Goal: Task Accomplishment & Management: Use online tool/utility

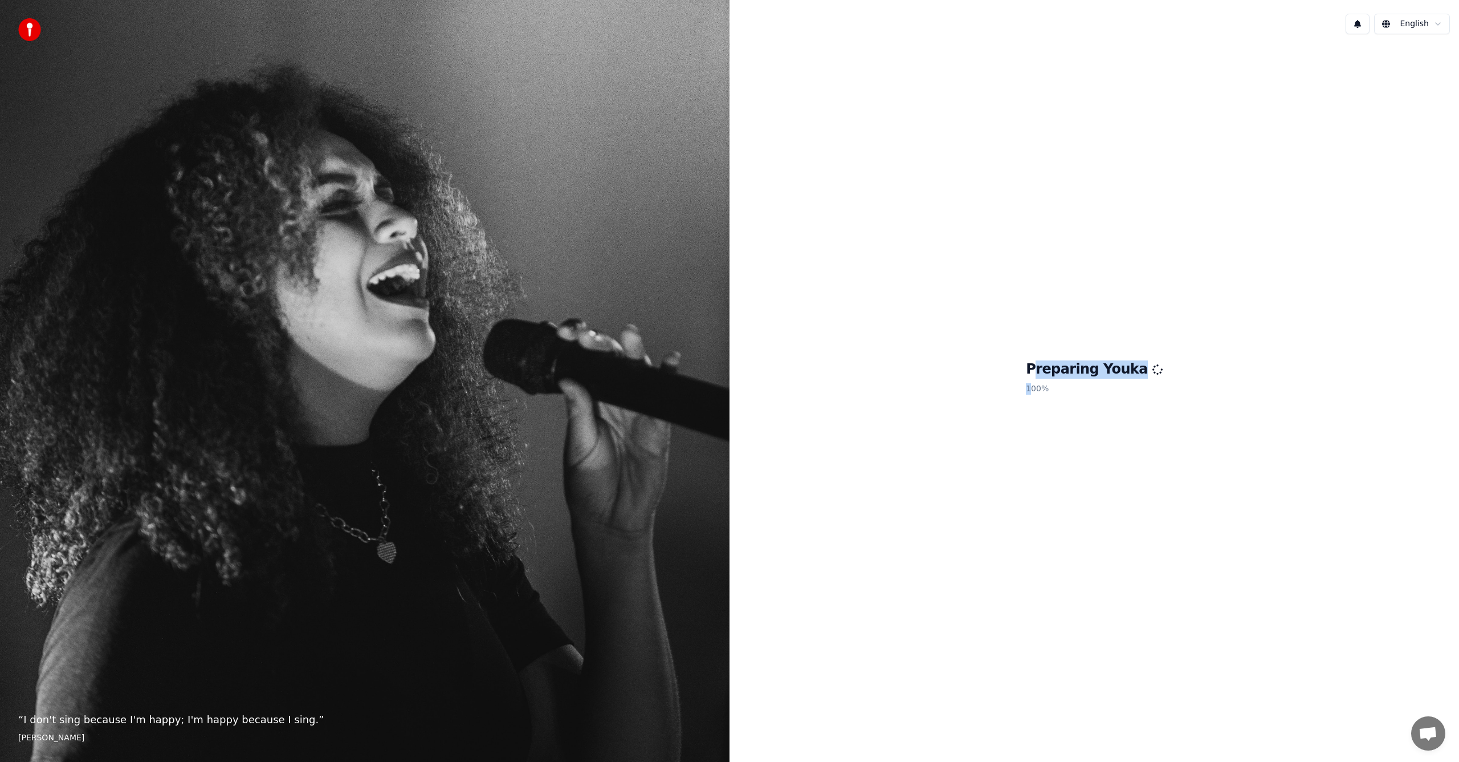
click at [1048, 378] on div "Preparing Youka 100 %" at bounding box center [1094, 379] width 137 height 39
click at [1214, 290] on div "Preparing Youka 100 %" at bounding box center [1095, 379] width 730 height 673
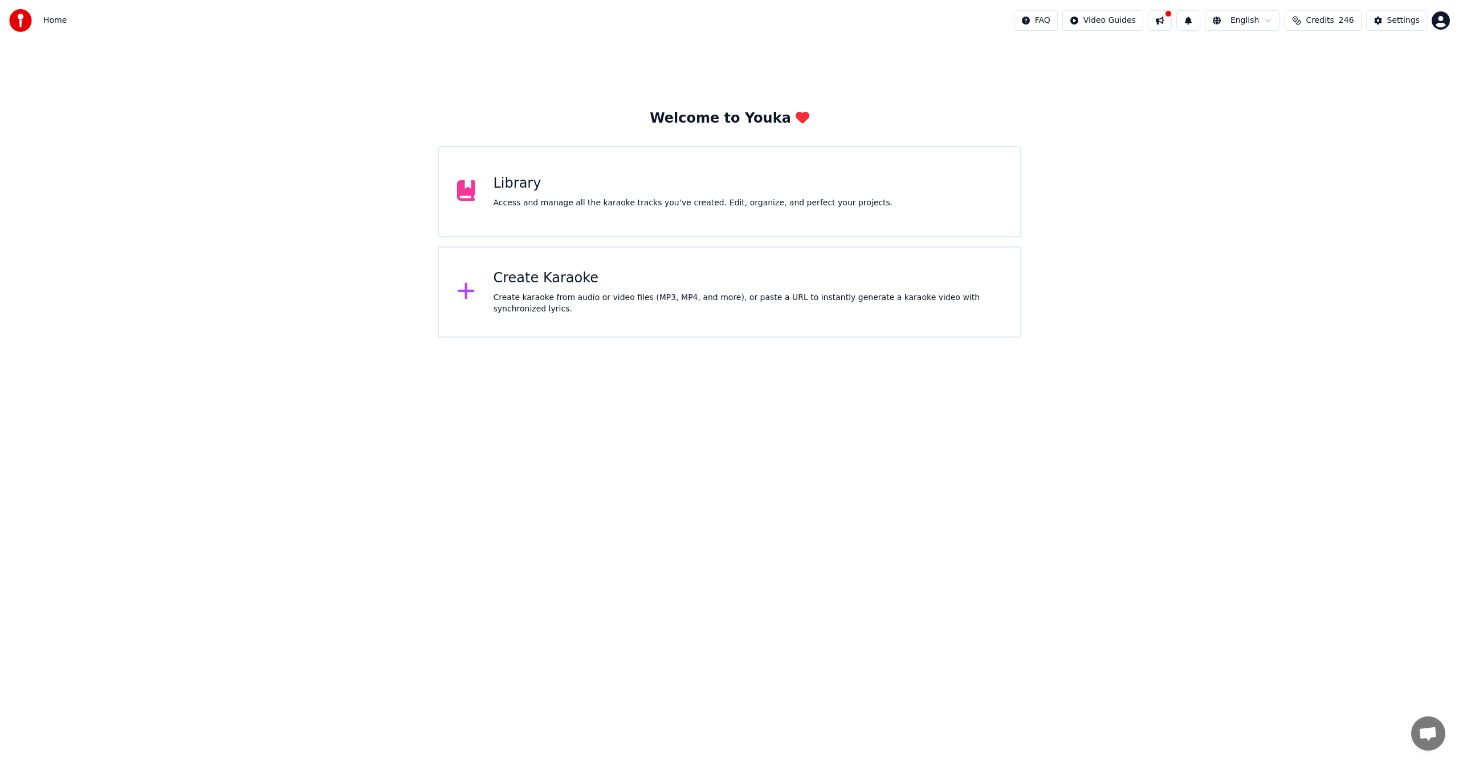
click at [495, 287] on div "Create Karaoke" at bounding box center [748, 278] width 509 height 18
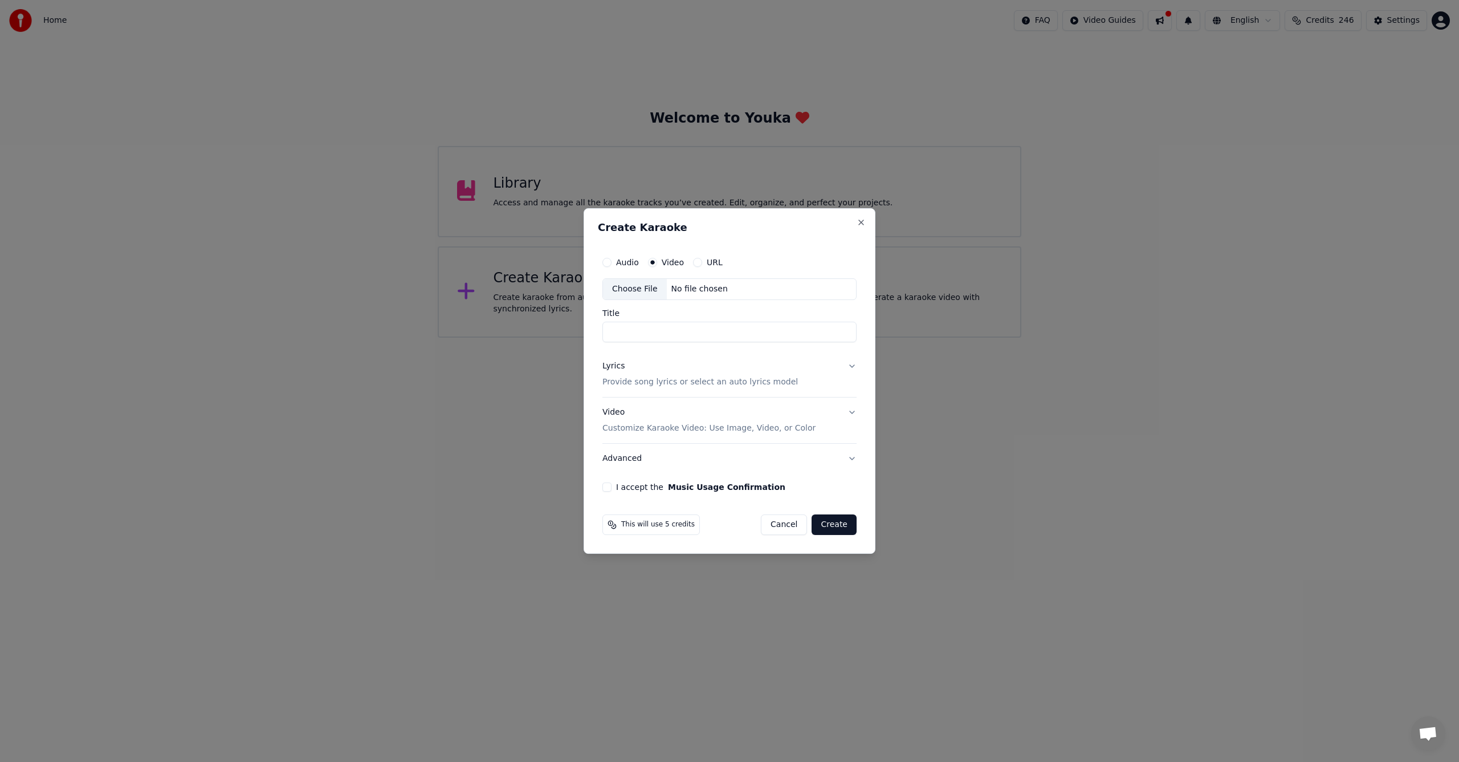
click at [637, 287] on div "Choose File" at bounding box center [635, 289] width 64 height 21
click at [628, 265] on label "Audio" at bounding box center [627, 262] width 23 height 8
click at [612, 265] on button "Audio" at bounding box center [607, 262] width 9 height 9
click at [644, 277] on div "Audio Video URL Choose File No file chosen" at bounding box center [730, 275] width 254 height 49
click at [634, 287] on div "Choose File" at bounding box center [635, 289] width 64 height 21
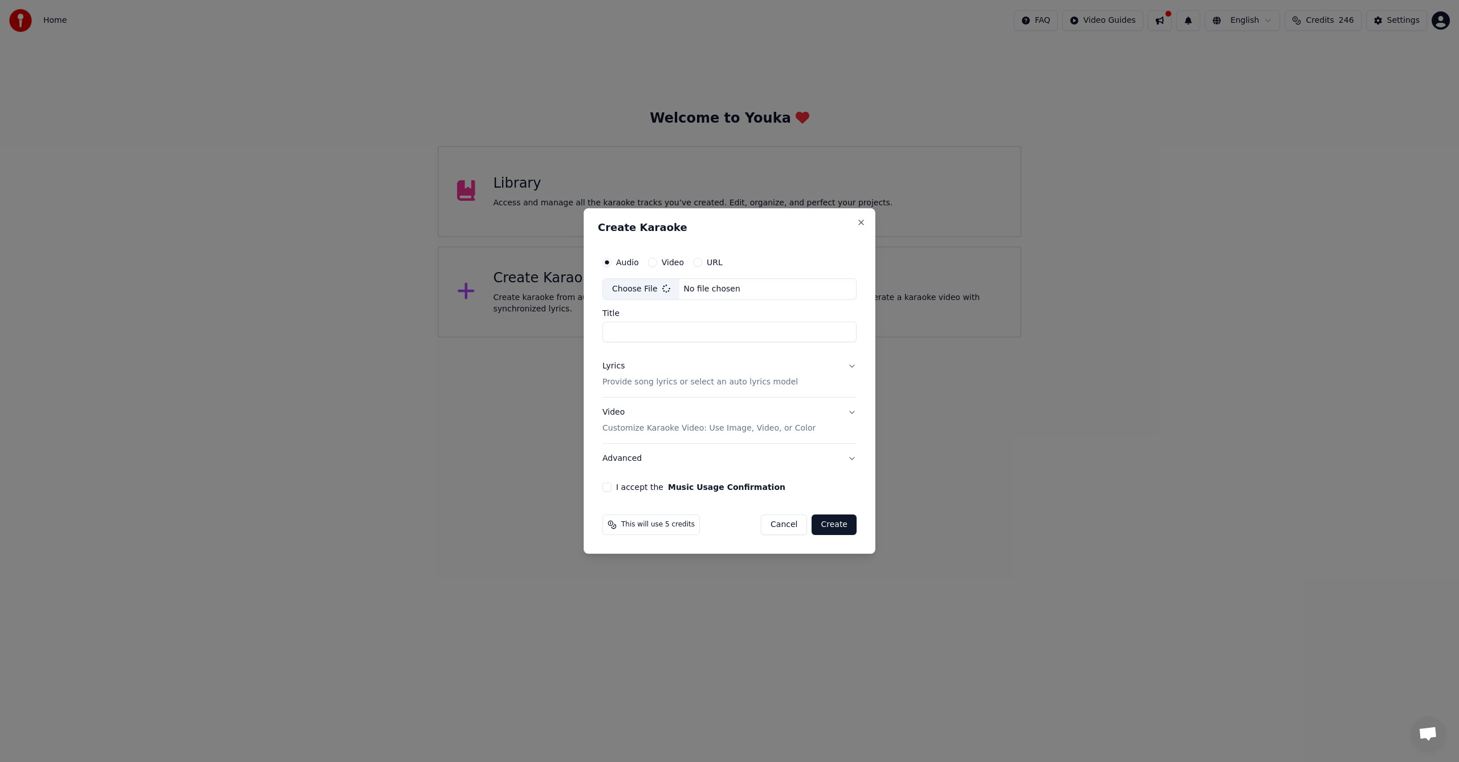
type input "**********"
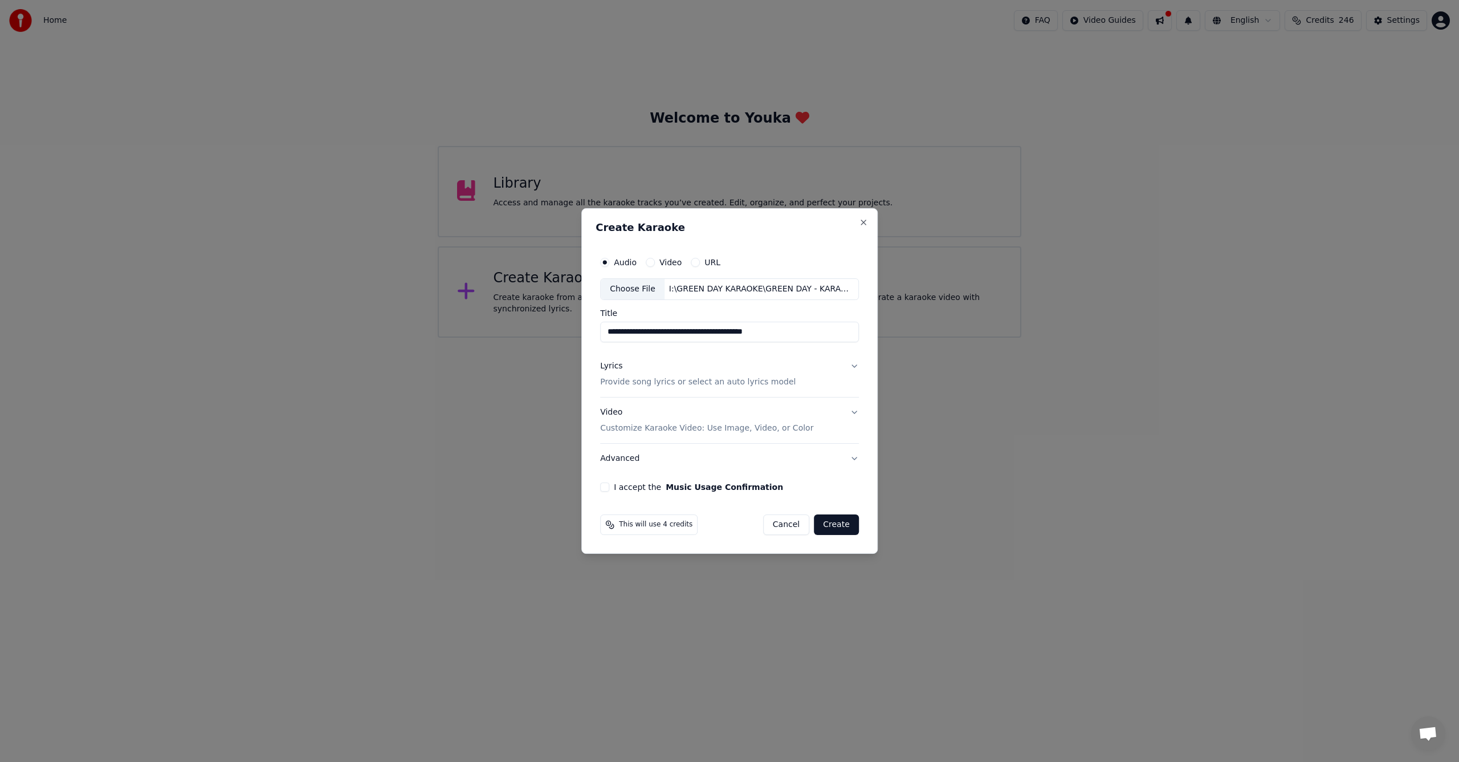
click at [623, 385] on p "Provide song lyrics or select an auto lyrics model" at bounding box center [698, 381] width 196 height 11
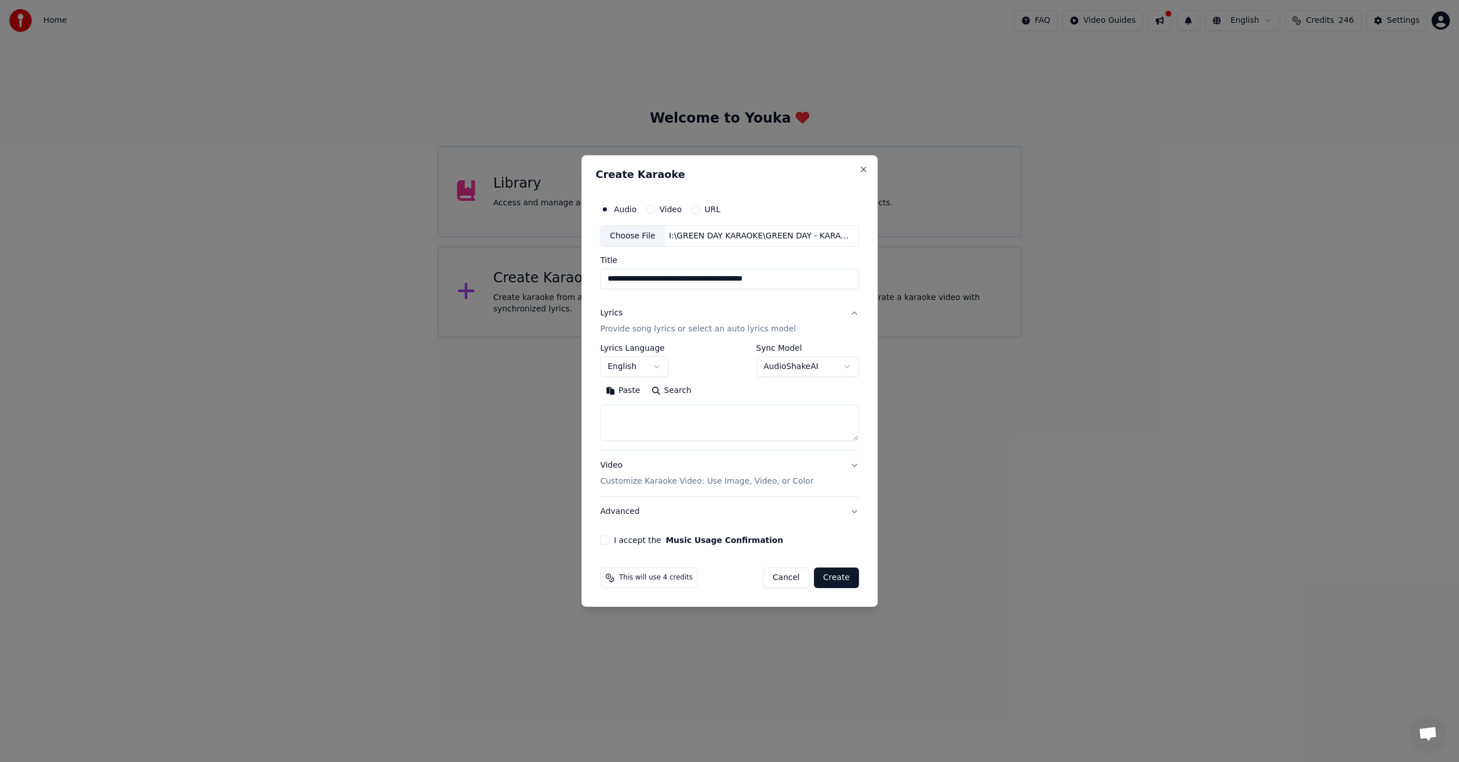
click at [652, 418] on textarea at bounding box center [729, 422] width 259 height 36
click at [743, 432] on textarea at bounding box center [729, 422] width 259 height 36
click at [661, 422] on textarea at bounding box center [729, 422] width 259 height 36
paste textarea "**********"
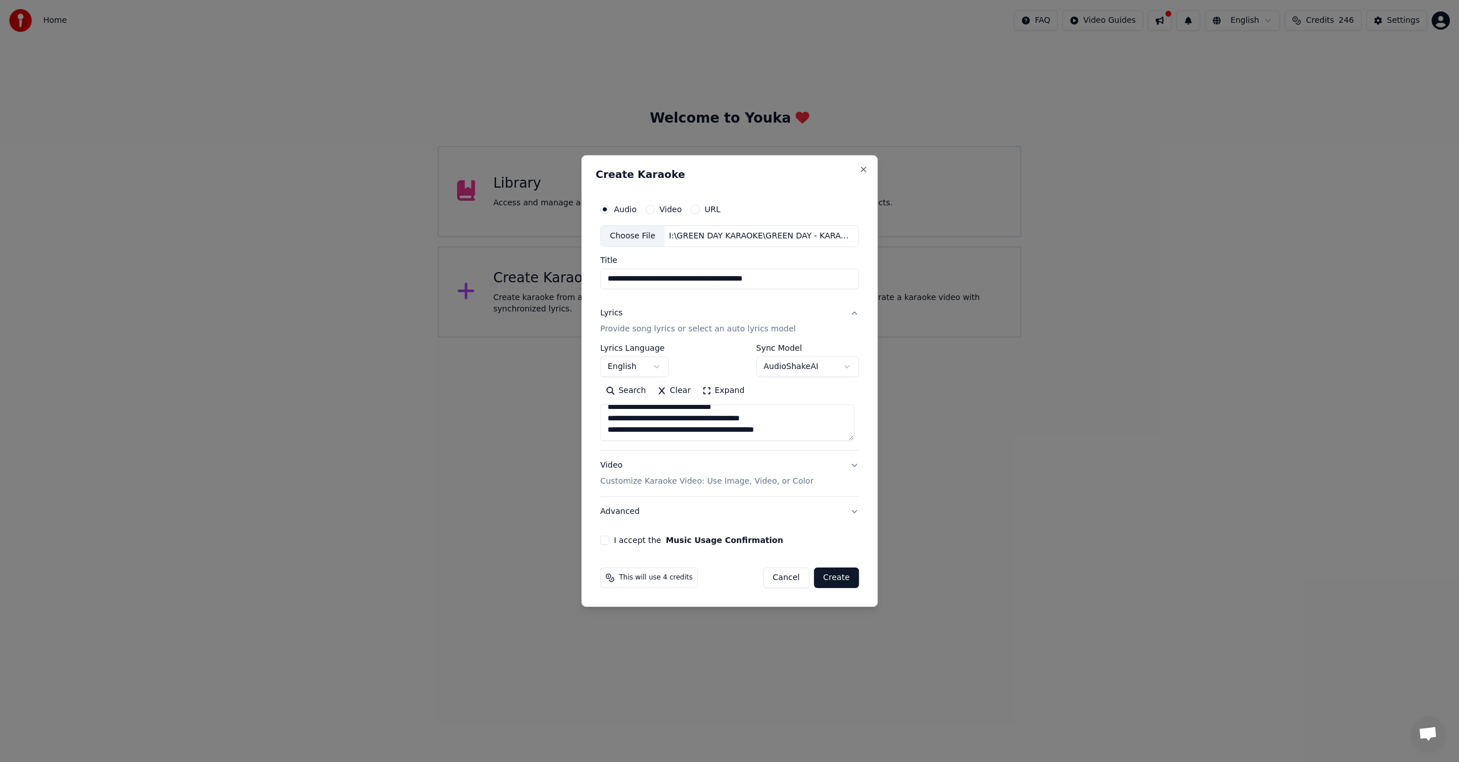
click at [654, 420] on textarea "**********" at bounding box center [727, 422] width 254 height 36
paste textarea "**********"
click at [796, 410] on textarea at bounding box center [727, 422] width 254 height 36
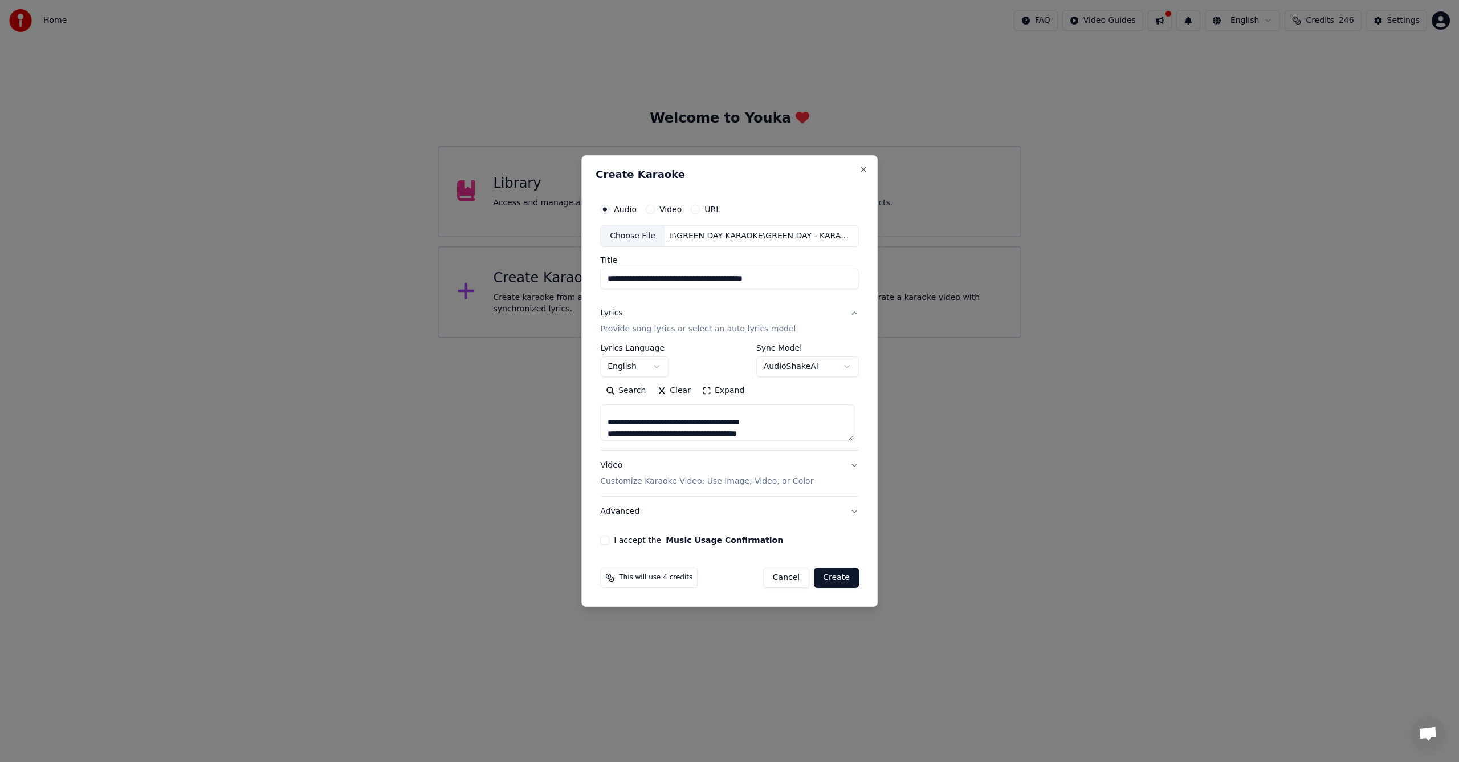
scroll to position [5, 0]
type textarea "**********"
click at [605, 541] on button "I accept the Music Usage Confirmation" at bounding box center [604, 539] width 9 height 9
click at [828, 583] on button "Create" at bounding box center [836, 577] width 45 height 21
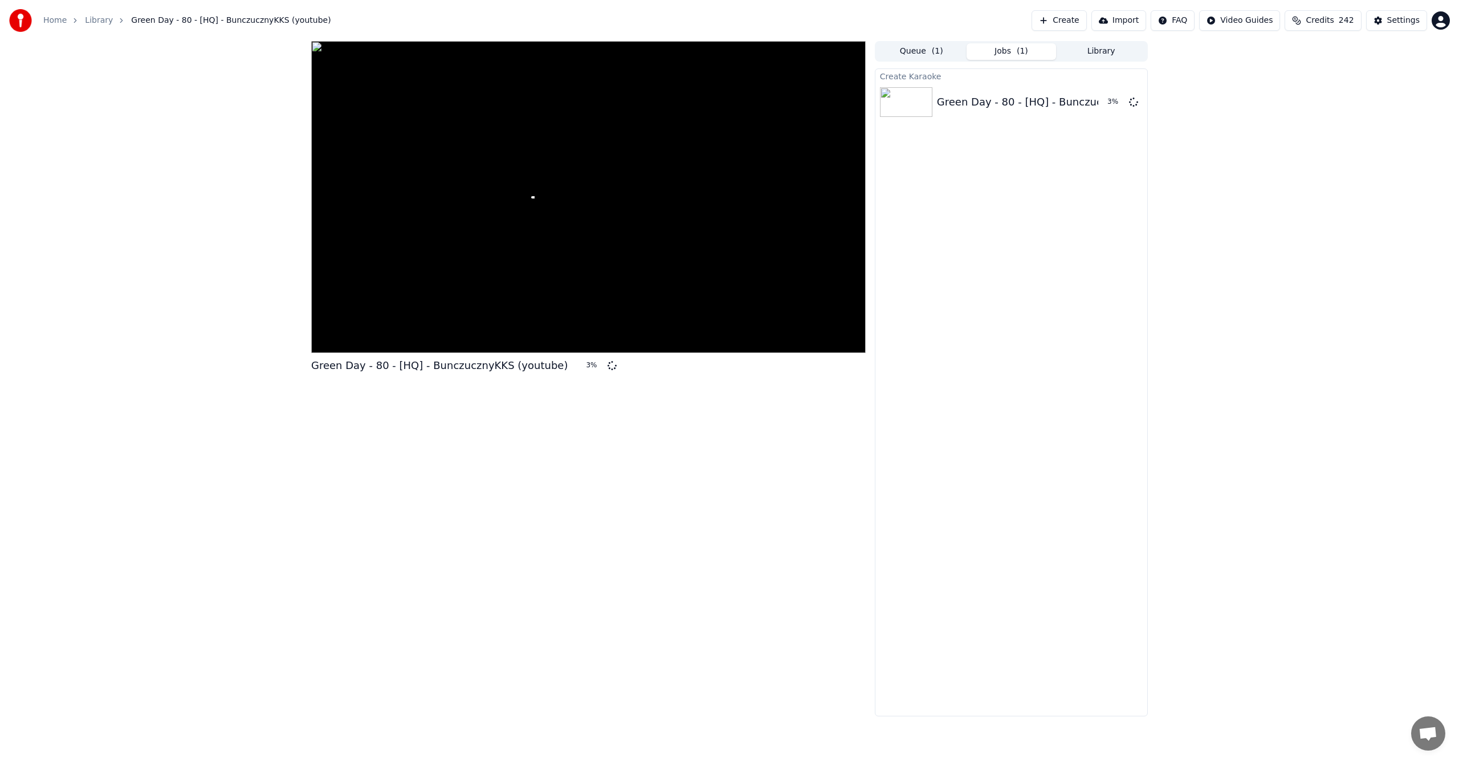
click at [1334, 16] on span "Credits" at bounding box center [1320, 20] width 28 height 11
click at [1435, 22] on html "Home Library Green Day - 80 - [HQ] - BunczucznyKKS (youtube) Create Import FAQ …" at bounding box center [729, 381] width 1459 height 762
click at [1369, 68] on span "Billing" at bounding box center [1360, 73] width 25 height 11
click at [1333, 25] on span "Credits" at bounding box center [1320, 20] width 28 height 11
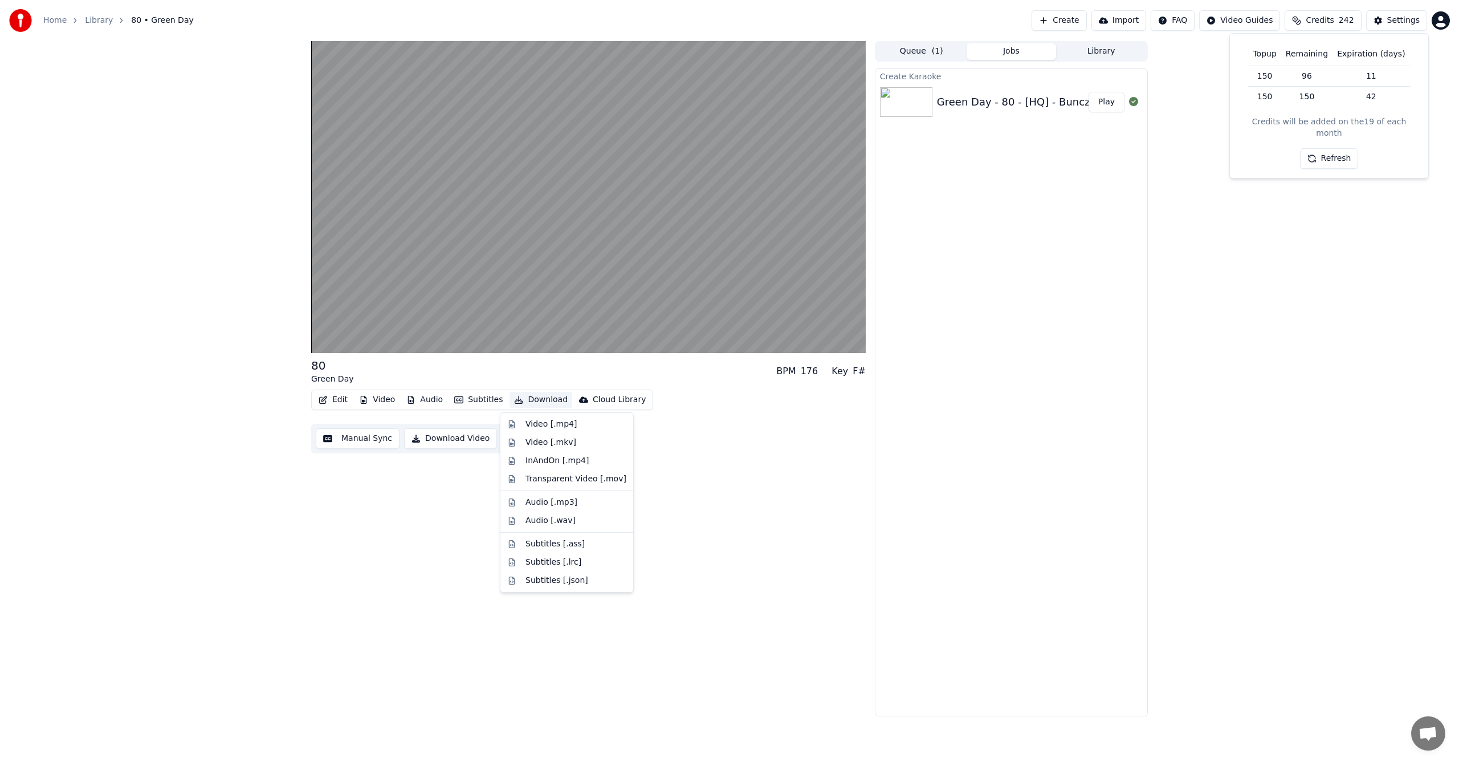
click at [538, 398] on button "Download" at bounding box center [541, 400] width 63 height 16
click at [562, 430] on div "Video [.mp4]" at bounding box center [567, 424] width 128 height 18
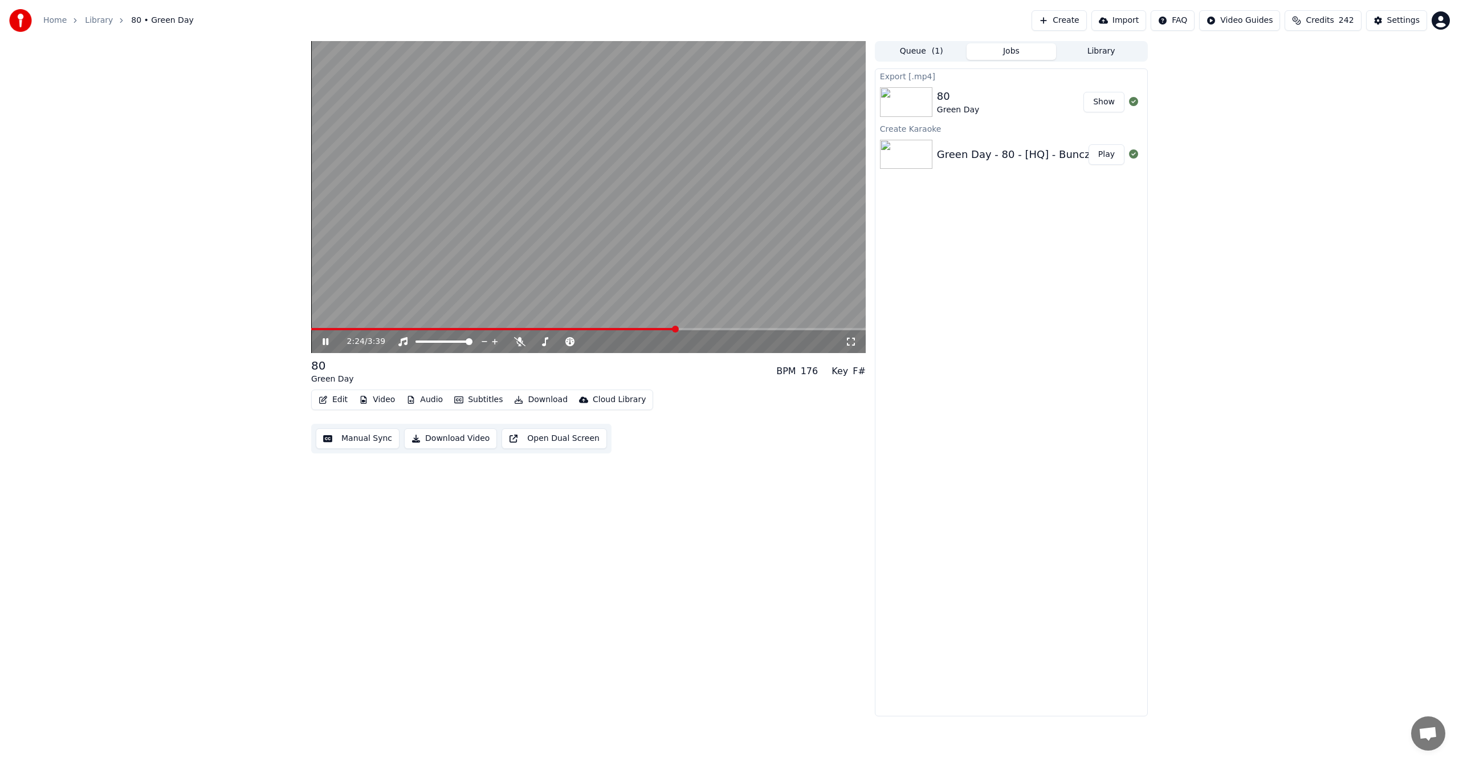
click at [1104, 111] on button "Show" at bounding box center [1104, 102] width 41 height 21
click at [964, 148] on div "Green Day - 80 - [HQ] - BunczucznyKKS (youtube)" at bounding box center [1065, 155] width 257 height 16
click at [323, 400] on icon "button" at bounding box center [323, 400] width 9 height 8
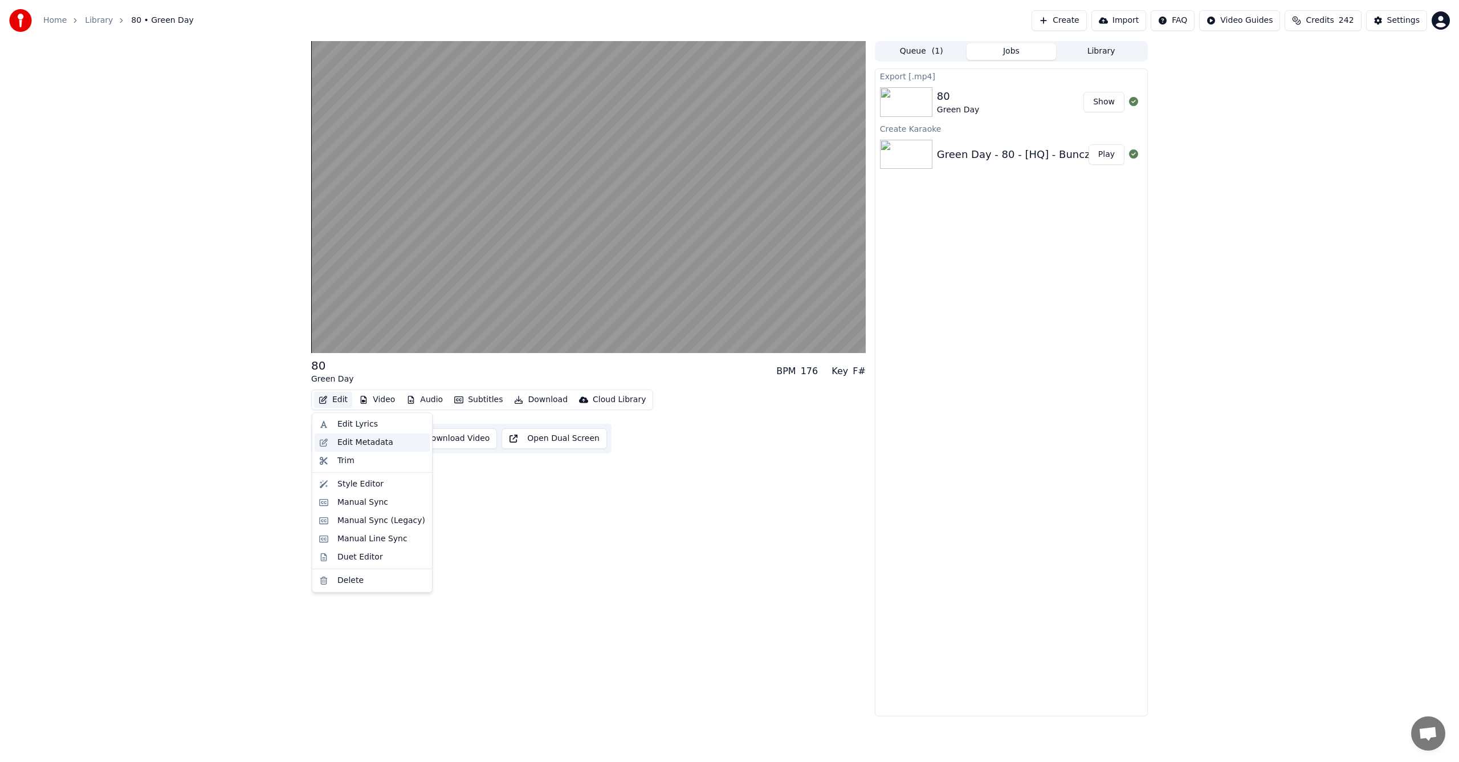
click at [348, 440] on div "Edit Metadata" at bounding box center [365, 442] width 56 height 11
click at [352, 401] on div "Edit Video Audio Subtitles Download Cloud Library" at bounding box center [482, 399] width 342 height 21
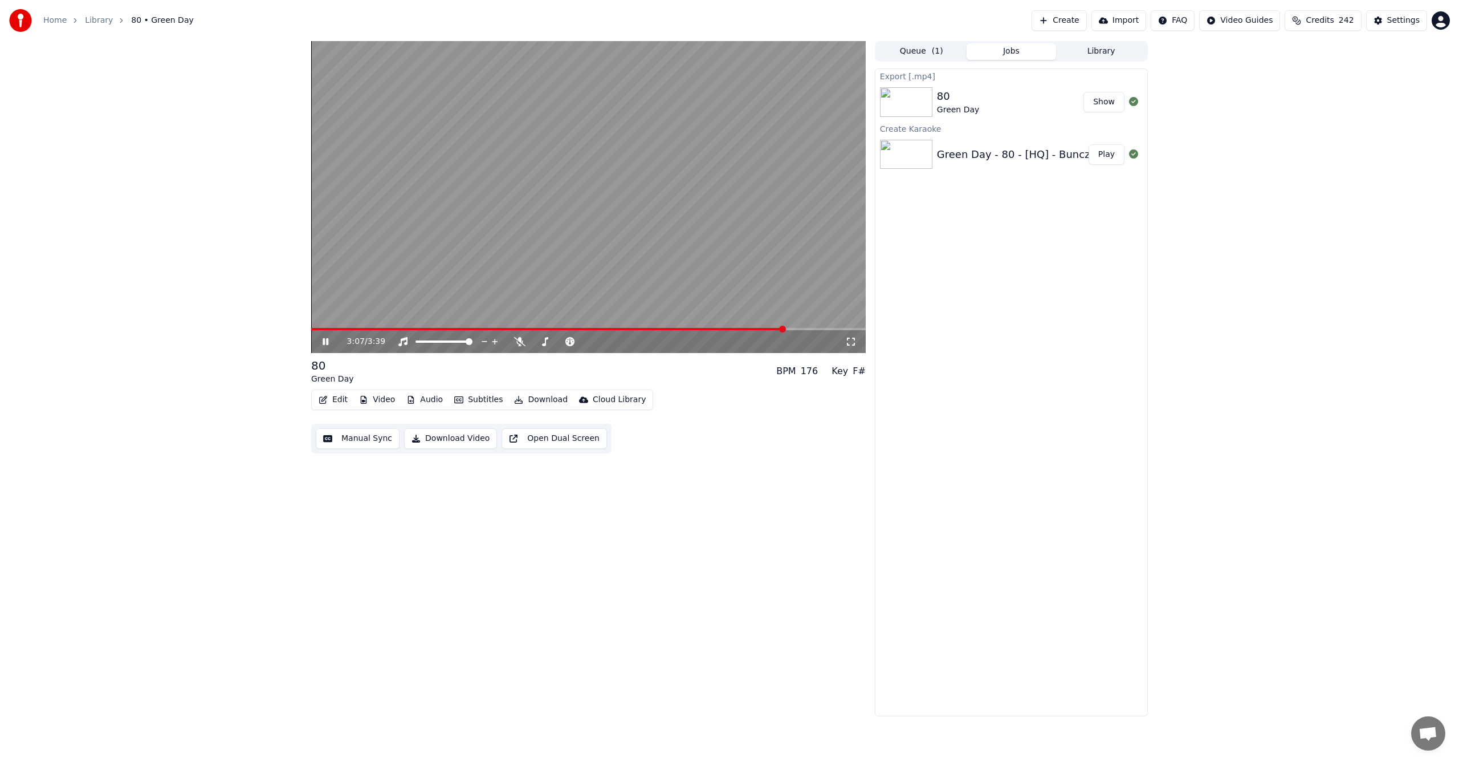
click at [926, 161] on img at bounding box center [906, 155] width 52 height 30
click at [961, 154] on div "Green Day - 80 - [HQ] - BunczucznyKKS (youtube)" at bounding box center [1065, 155] width 257 height 16
click at [1079, 143] on div "Green Day - 80 - [HQ] - BunczucznyKKS (youtube) Play" at bounding box center [1012, 154] width 272 height 39
click at [940, 154] on div "Green Day - 80 - [HQ] - BunczucznyKKS (youtube)" at bounding box center [1065, 155] width 257 height 16
click at [330, 401] on button "Edit" at bounding box center [333, 400] width 38 height 16
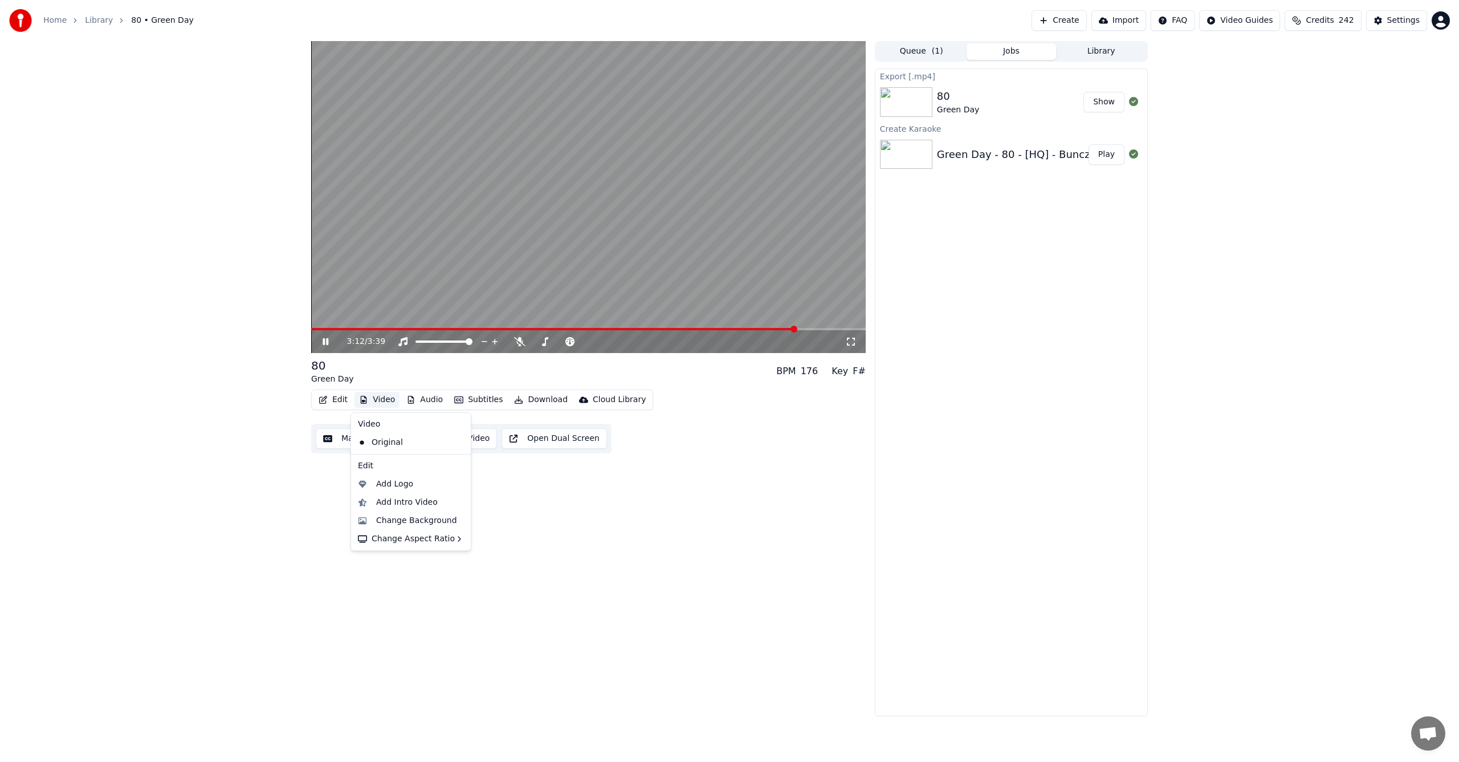
click at [375, 391] on div "Edit Video Audio Subtitles Download Cloud Library" at bounding box center [482, 399] width 342 height 21
click at [382, 398] on button "Video" at bounding box center [377, 400] width 45 height 16
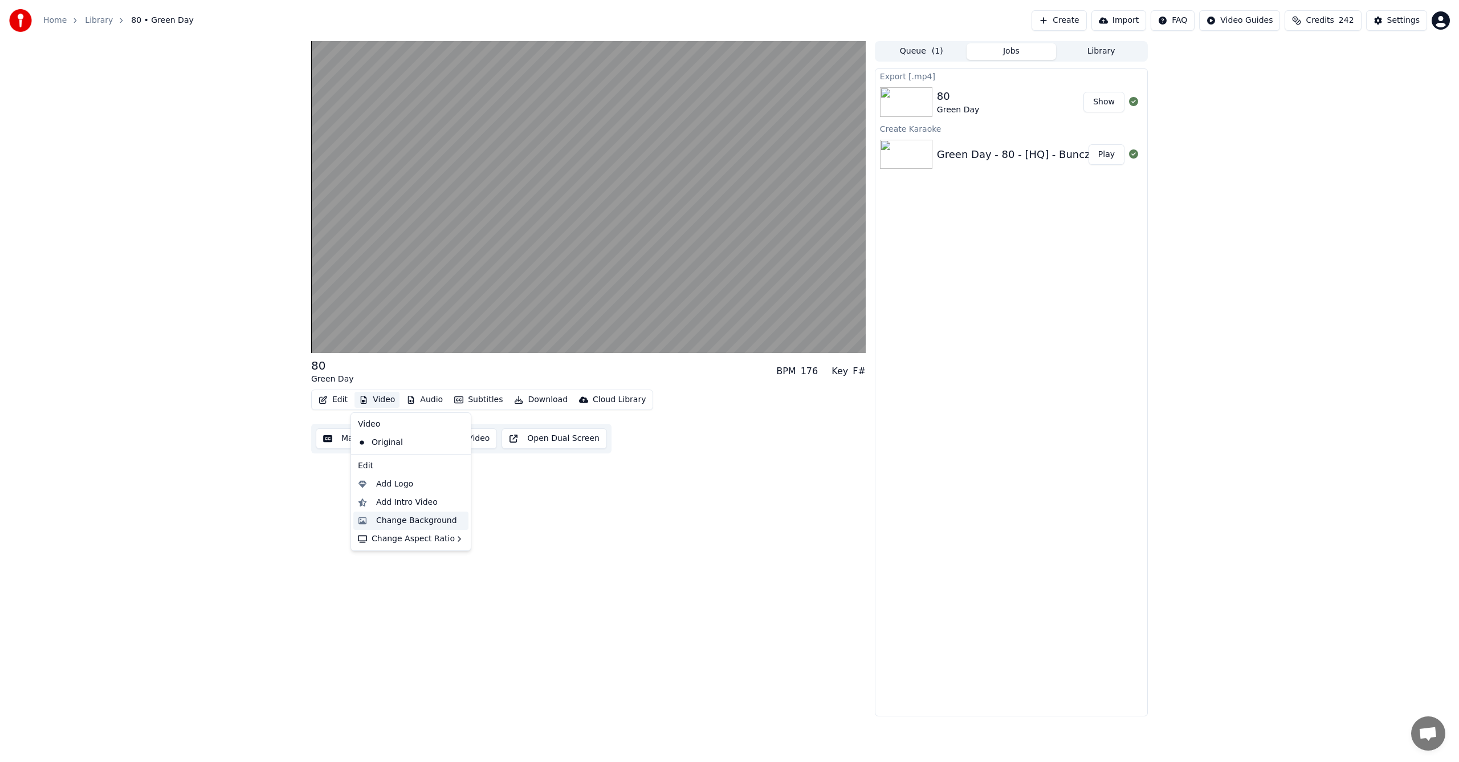
click at [429, 515] on div "Change Background" at bounding box center [416, 520] width 81 height 11
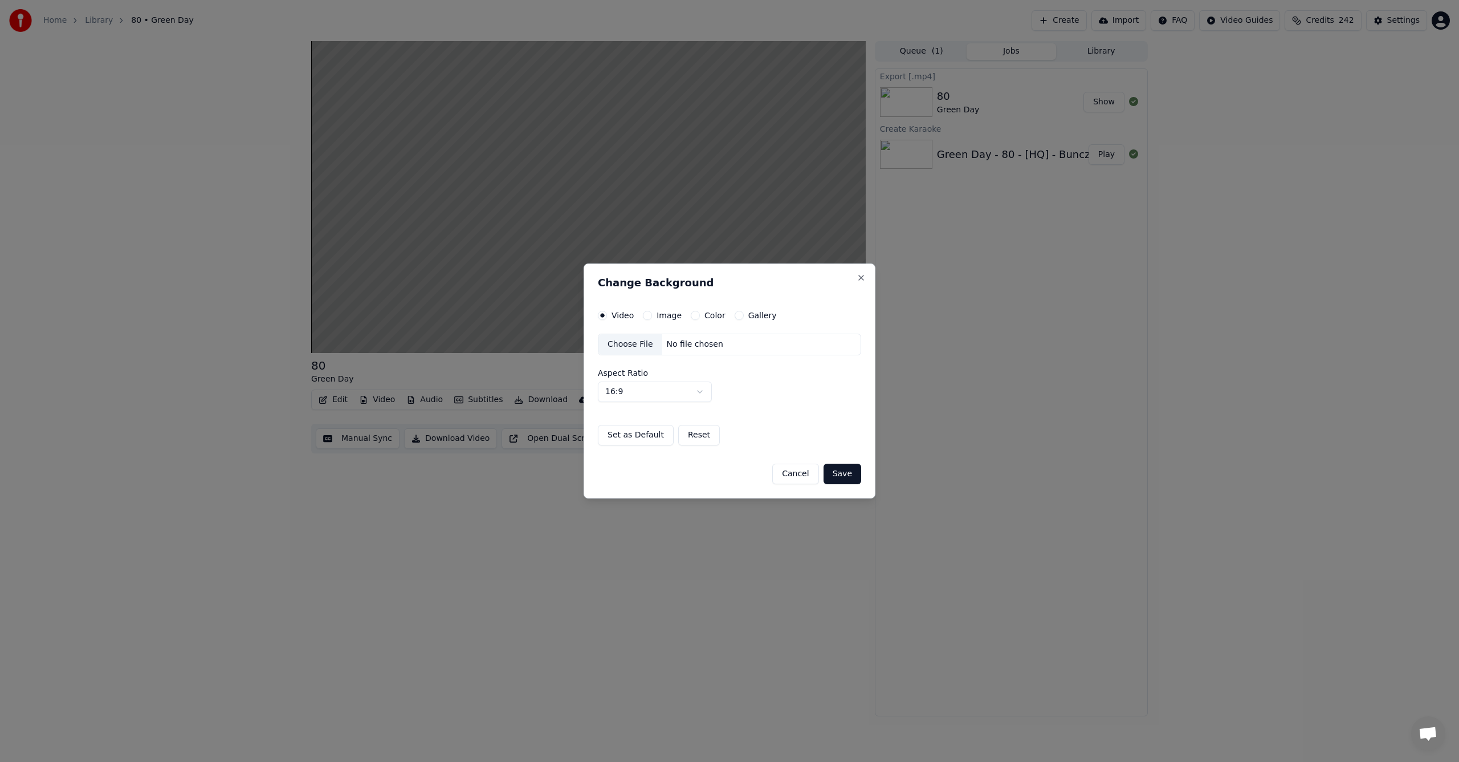
click at [620, 342] on div "Choose File" at bounding box center [631, 344] width 64 height 21
click at [658, 312] on label "Image" at bounding box center [669, 315] width 25 height 8
click at [652, 312] on button "Image" at bounding box center [647, 315] width 9 height 9
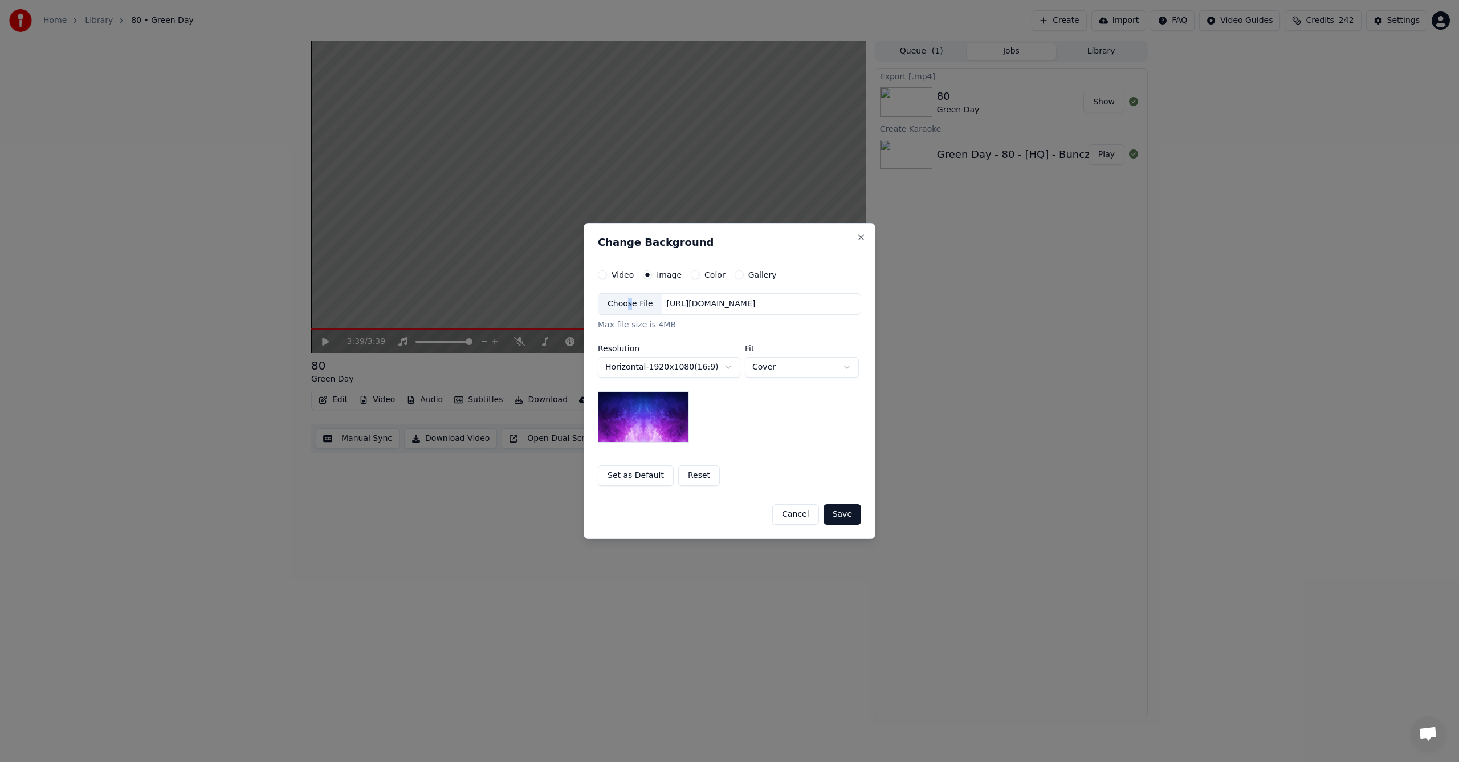
click at [627, 309] on div "Choose File" at bounding box center [631, 304] width 64 height 21
click at [607, 473] on button "Set as Default" at bounding box center [636, 475] width 76 height 21
click at [842, 513] on button "Save" at bounding box center [843, 514] width 38 height 21
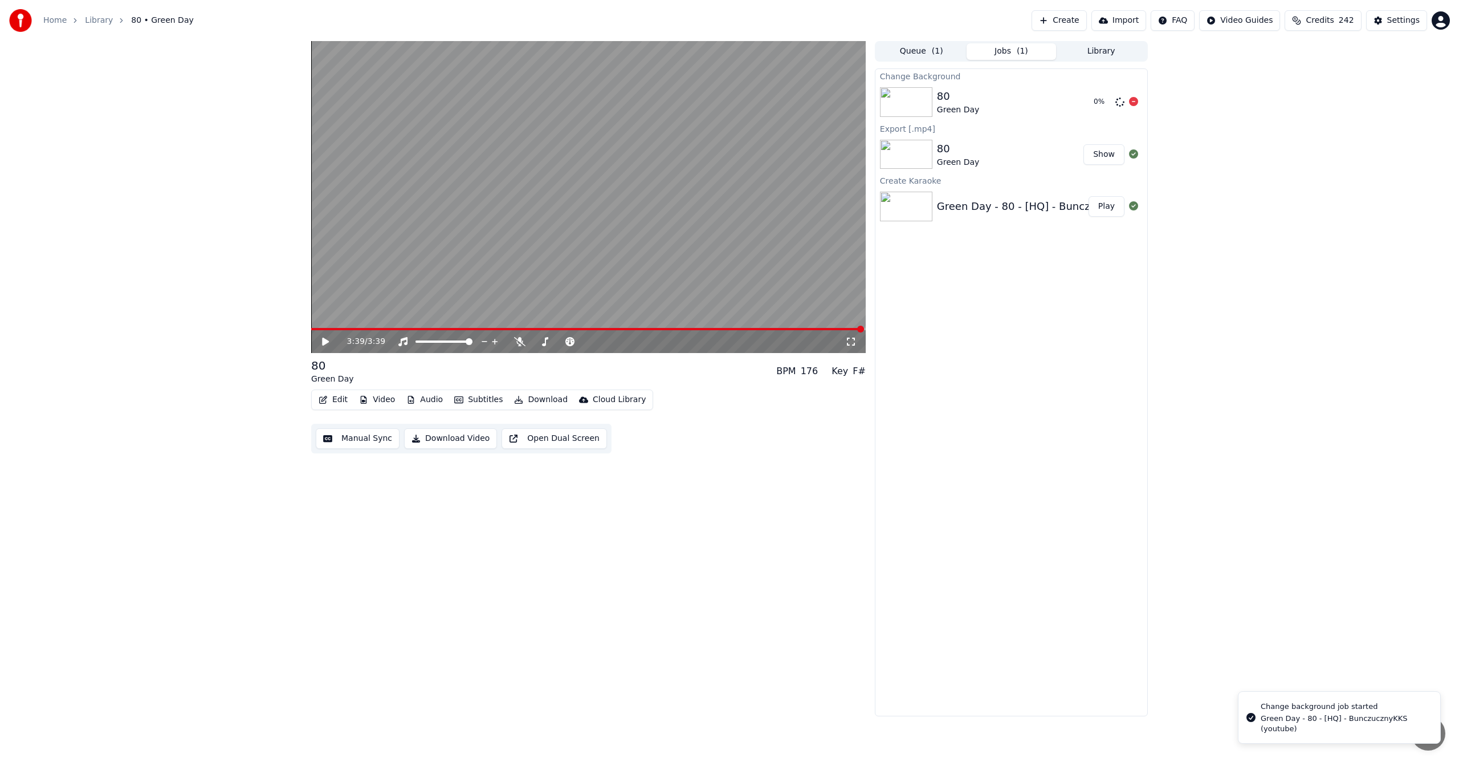
click at [981, 96] on div "80 Green Day" at bounding box center [1011, 101] width 148 height 27
click at [1029, 114] on div "80 Green Day" at bounding box center [1013, 101] width 152 height 27
click at [970, 101] on div "80" at bounding box center [958, 96] width 43 height 16
click at [905, 104] on img at bounding box center [906, 102] width 52 height 30
click at [580, 200] on video at bounding box center [588, 197] width 555 height 312
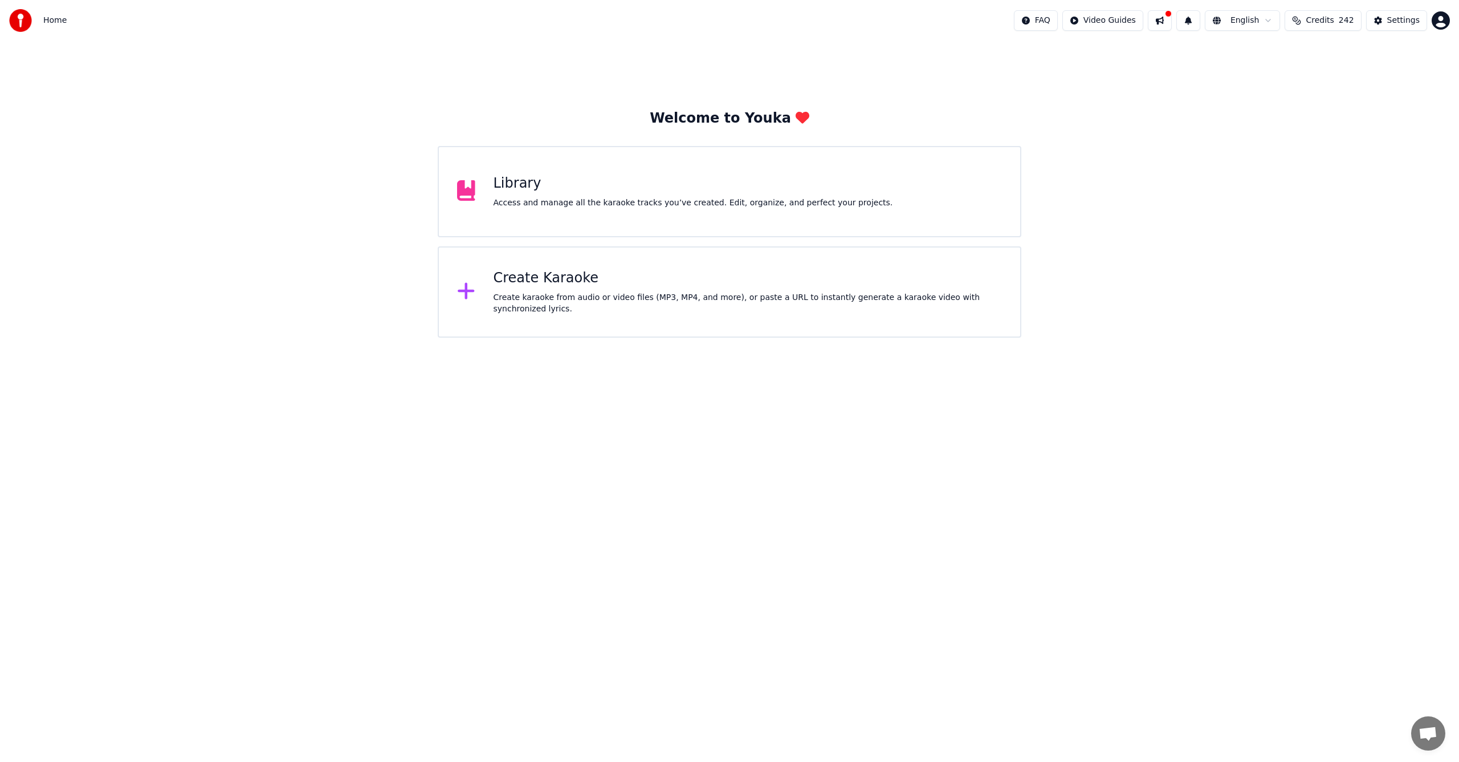
click at [575, 192] on div "Library" at bounding box center [694, 183] width 400 height 18
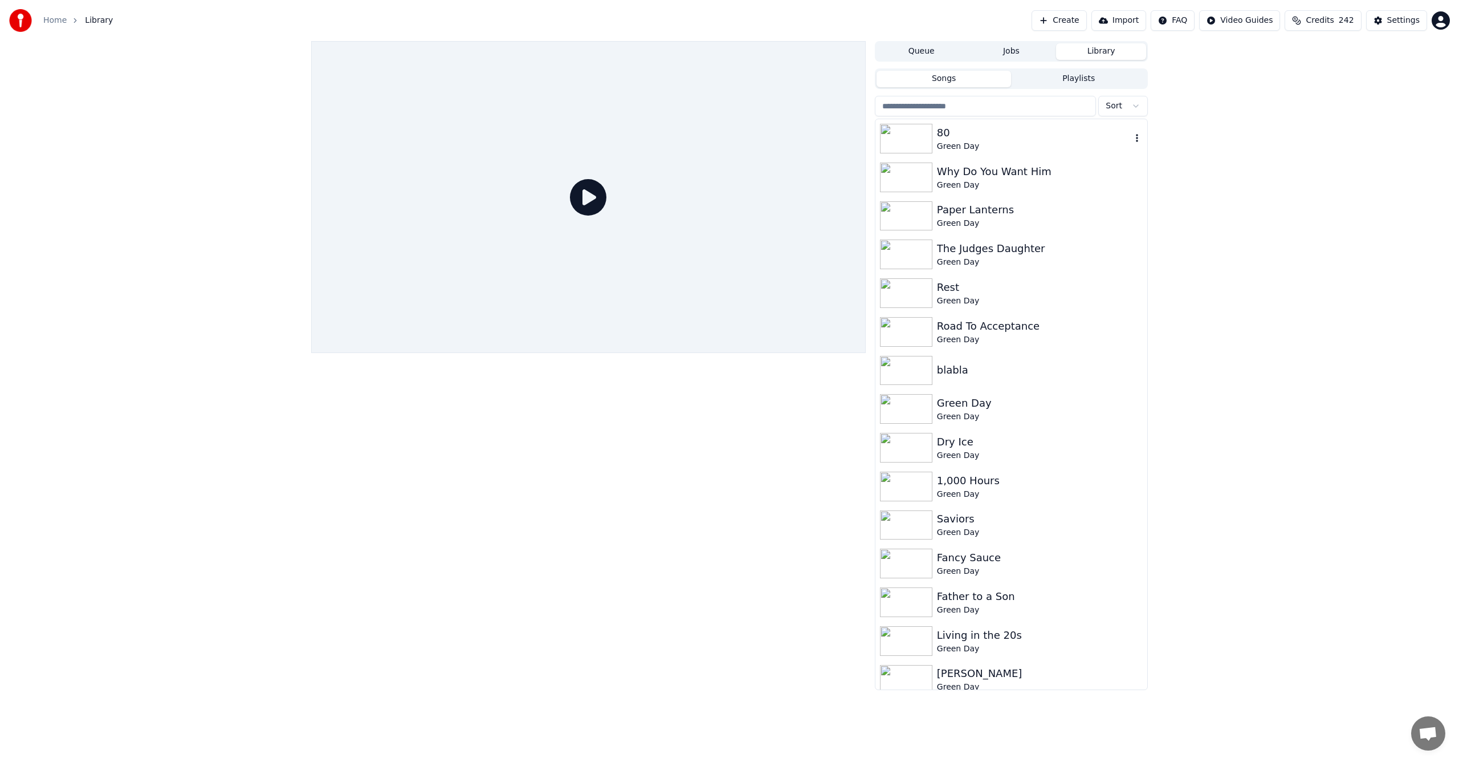
click at [1021, 135] on div "80" at bounding box center [1034, 133] width 194 height 16
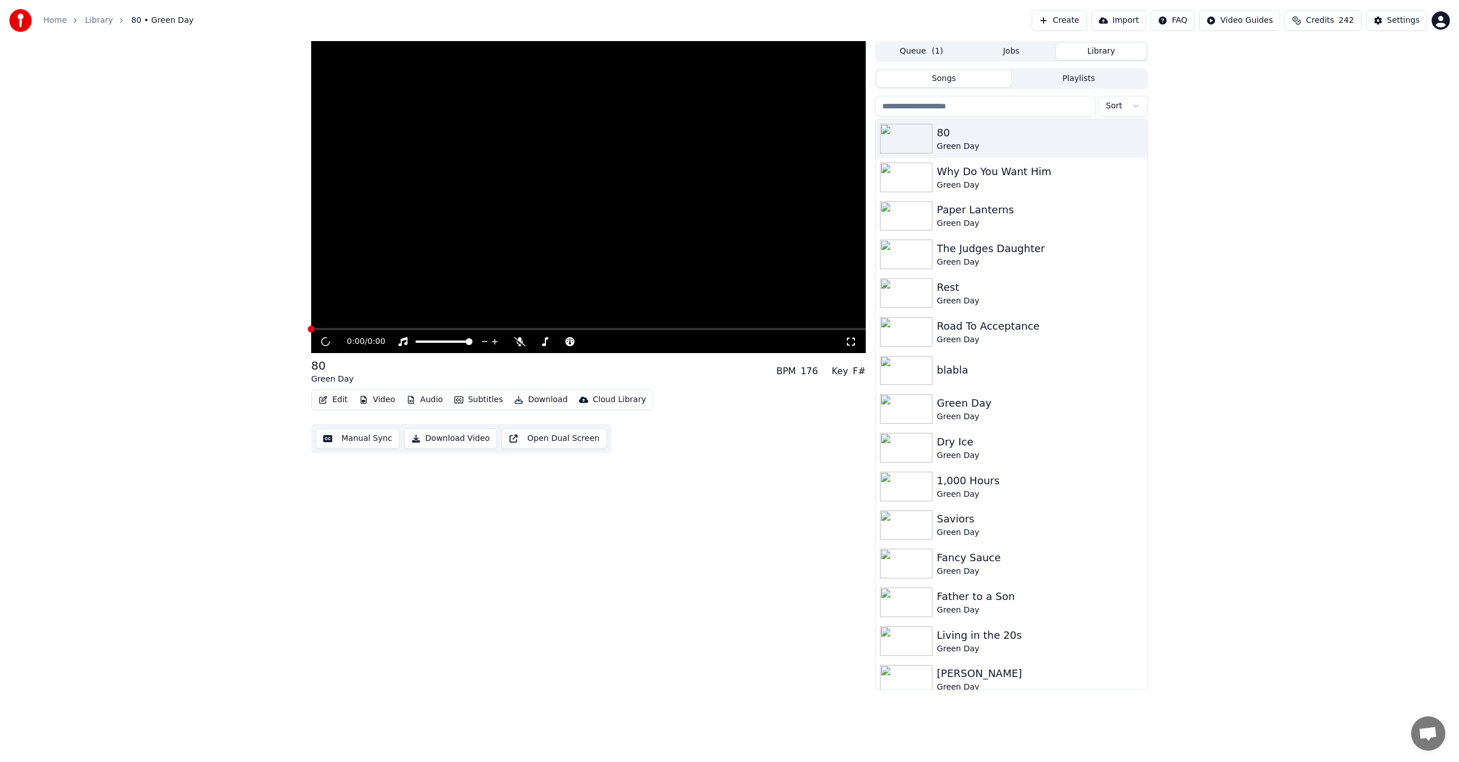
click at [953, 54] on button "Queue ( 1 )" at bounding box center [922, 51] width 90 height 17
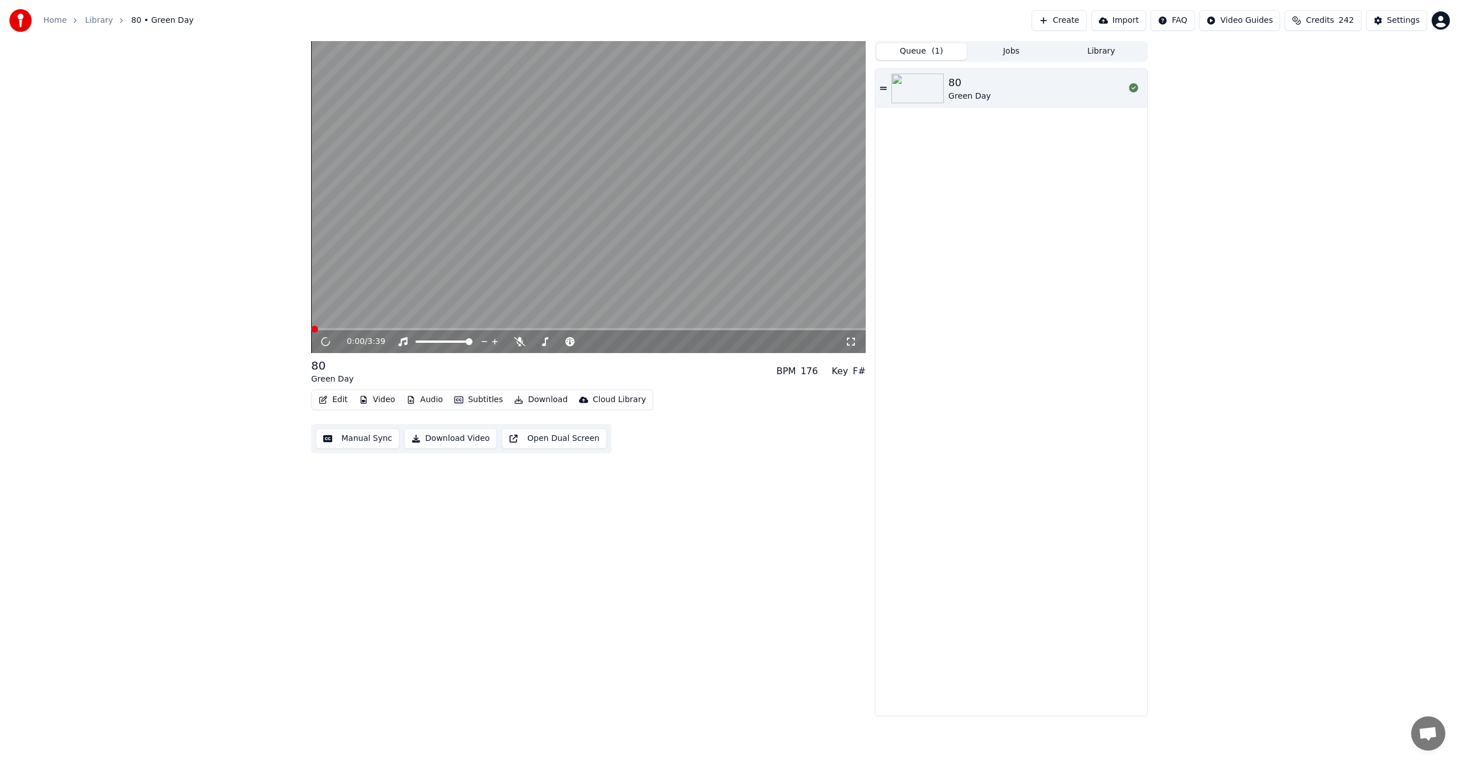
click at [925, 48] on button "Queue ( 1 )" at bounding box center [922, 51] width 90 height 17
click at [446, 222] on video at bounding box center [588, 197] width 555 height 312
click at [539, 395] on button "Download" at bounding box center [541, 400] width 63 height 16
click at [471, 188] on video at bounding box center [588, 197] width 555 height 312
click at [509, 328] on span at bounding box center [588, 329] width 555 height 2
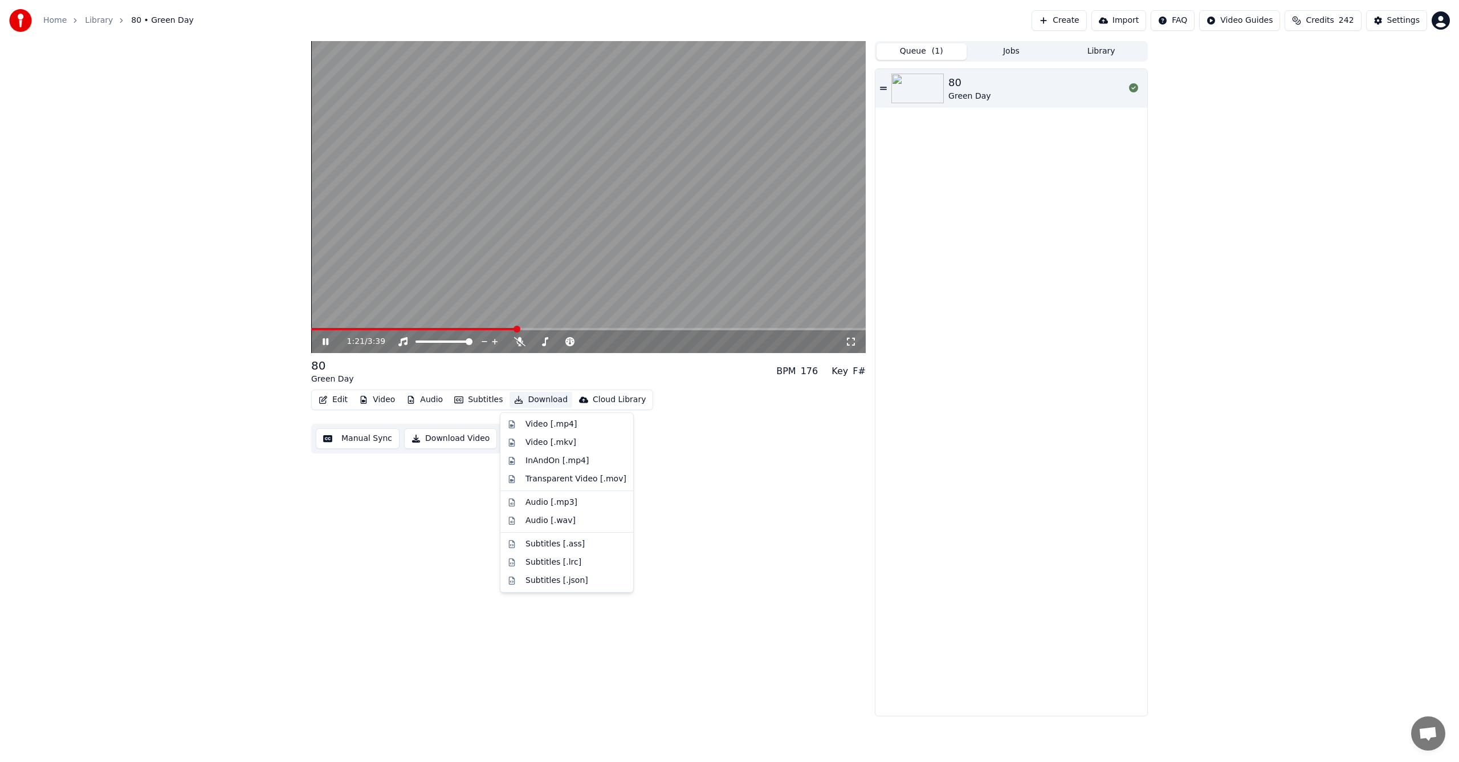
click at [532, 404] on button "Download" at bounding box center [541, 400] width 63 height 16
click at [526, 426] on div "Video [.mp4]" at bounding box center [551, 423] width 51 height 11
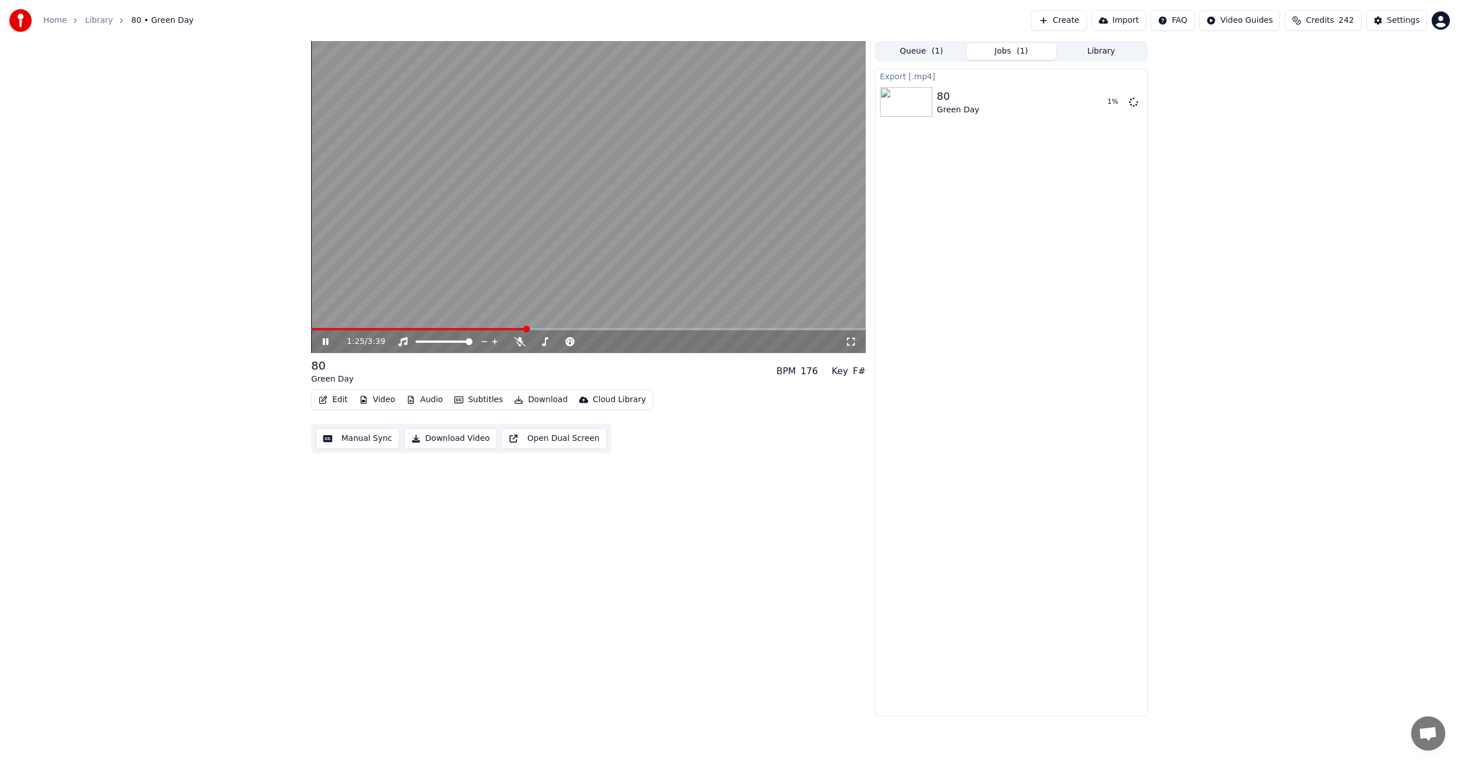
click at [316, 343] on div "1:25 / 3:39" at bounding box center [589, 341] width 546 height 11
click at [328, 343] on icon at bounding box center [326, 341] width 6 height 7
click at [1108, 112] on div "80 Green Day Show" at bounding box center [1012, 102] width 272 height 39
click at [1105, 104] on button "Show" at bounding box center [1104, 102] width 41 height 21
